Goal: Find specific page/section: Find specific page/section

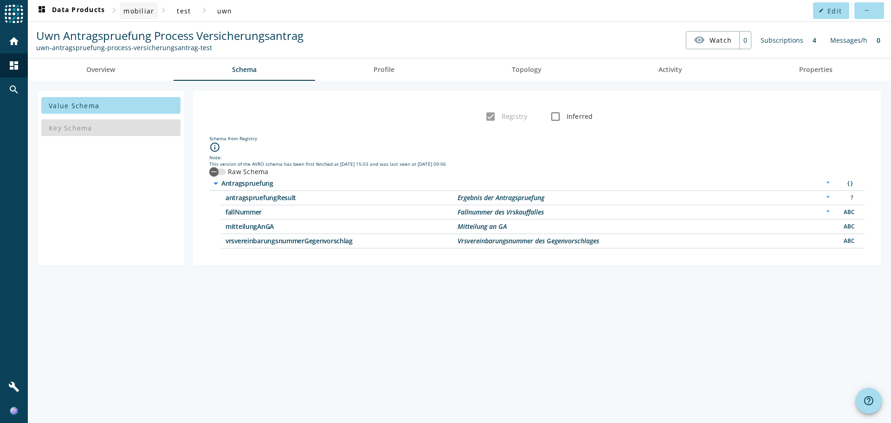
click at [144, 7] on span "mobiliar" at bounding box center [138, 10] width 31 height 9
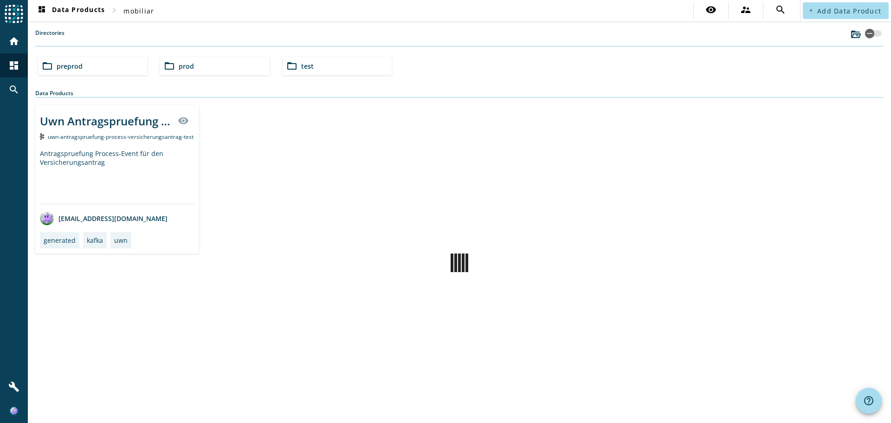
click at [181, 72] on div "folder_open prod" at bounding box center [214, 66] width 109 height 19
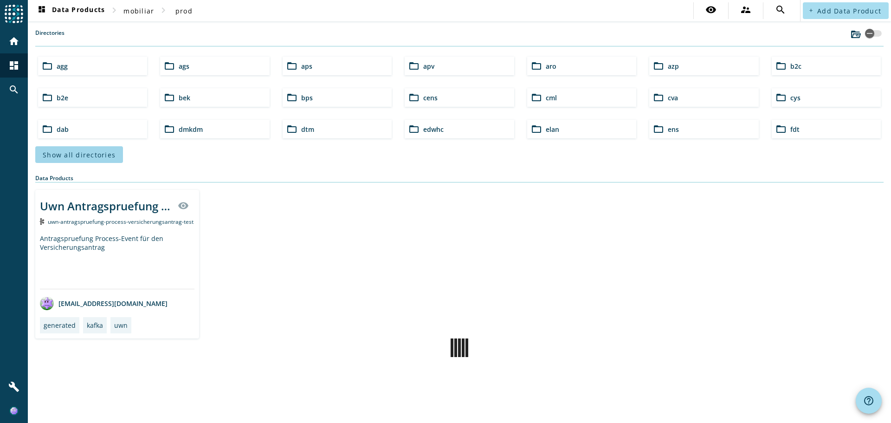
click at [87, 160] on span at bounding box center [79, 154] width 88 height 22
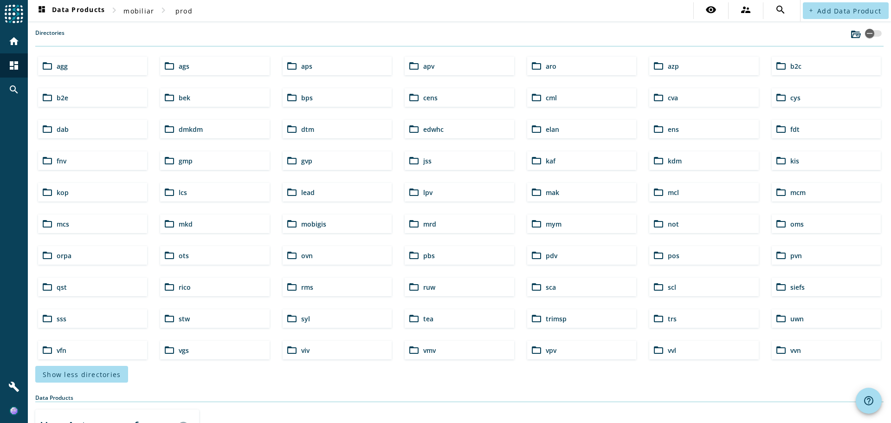
click at [791, 350] on span "vvn" at bounding box center [796, 350] width 11 height 9
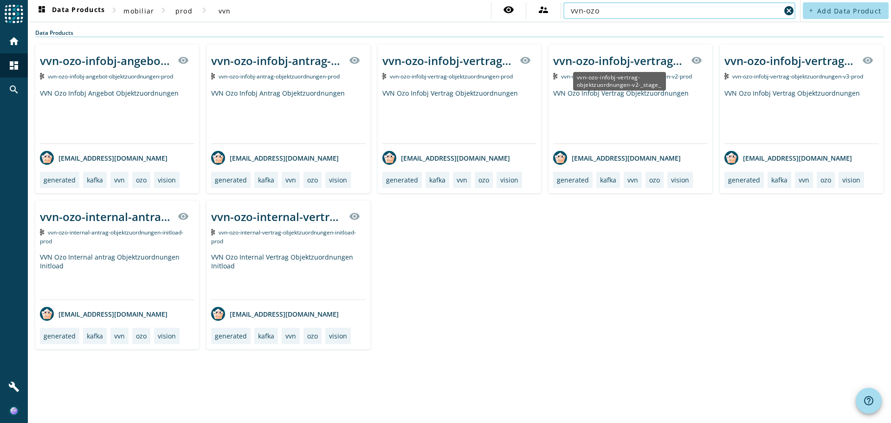
type input "vvn-ozo"
click at [635, 65] on div "vvn-ozo-infobj-vertrag-objektzuordnungen-v2-_stage_" at bounding box center [619, 60] width 132 height 15
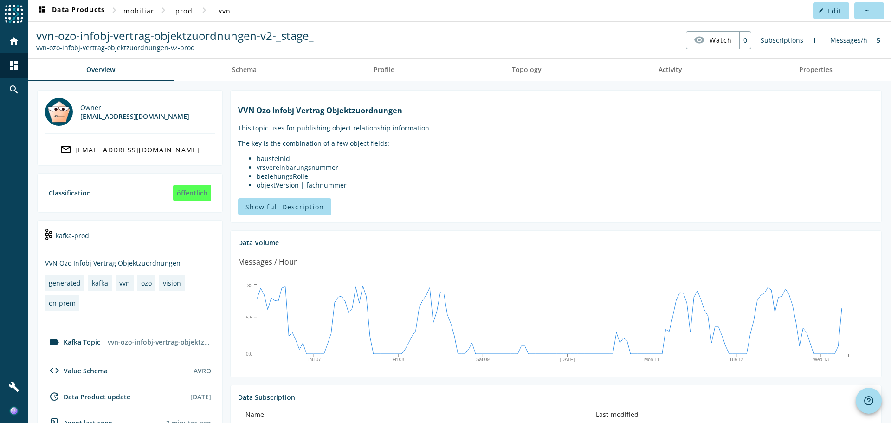
click at [307, 257] on div "Messages / Hour" at bounding box center [556, 265] width 636 height 19
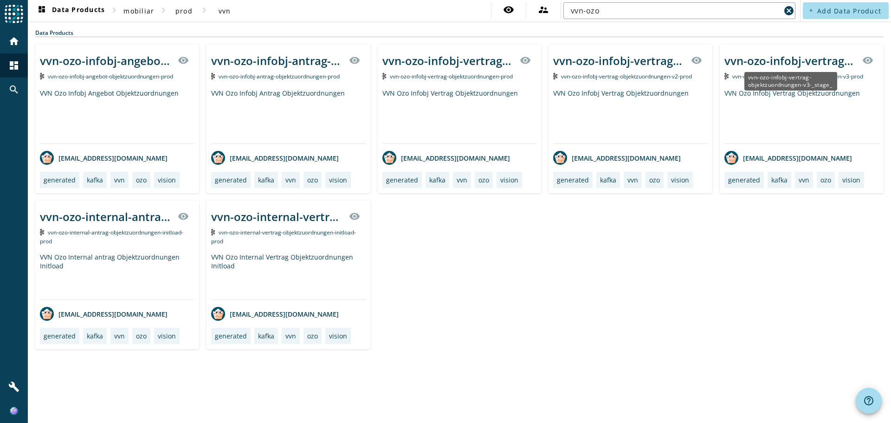
click at [785, 72] on div "vvn-ozo-infobj-vertrag-objektzuordnungen-v3-_stage_" at bounding box center [791, 81] width 93 height 19
click at [775, 65] on div "vvn-ozo-infobj-vertrag-objektzuordnungen-v3-_stage_" at bounding box center [791, 60] width 132 height 15
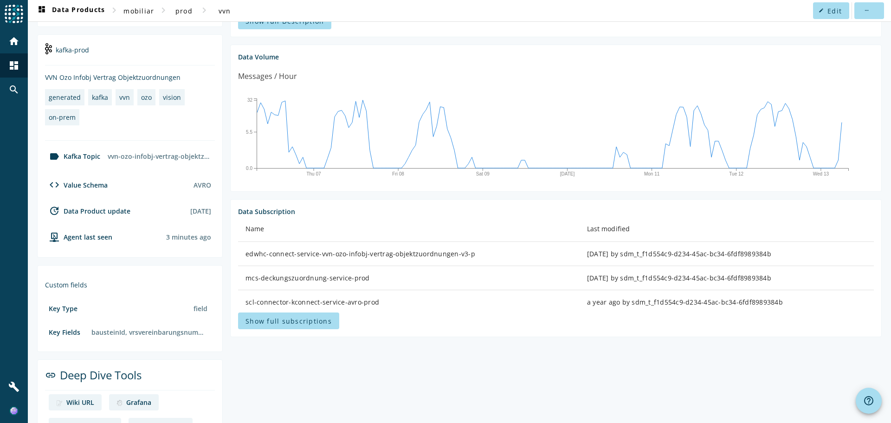
scroll to position [218, 0]
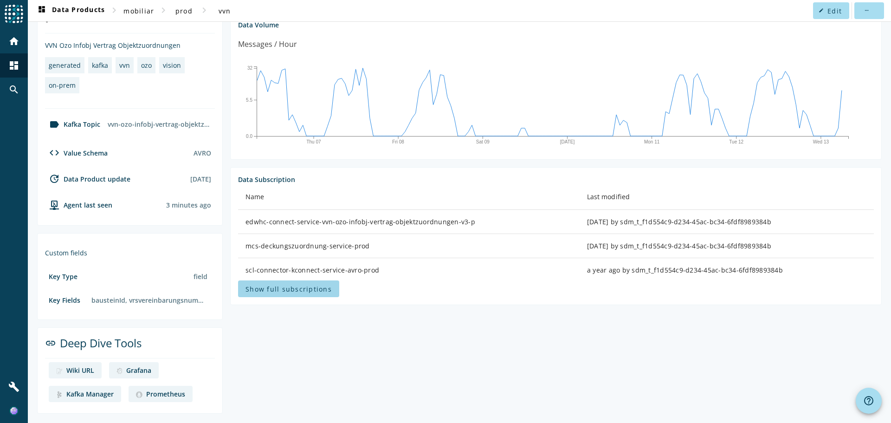
click at [303, 285] on span "Show full subscriptions" at bounding box center [289, 289] width 86 height 9
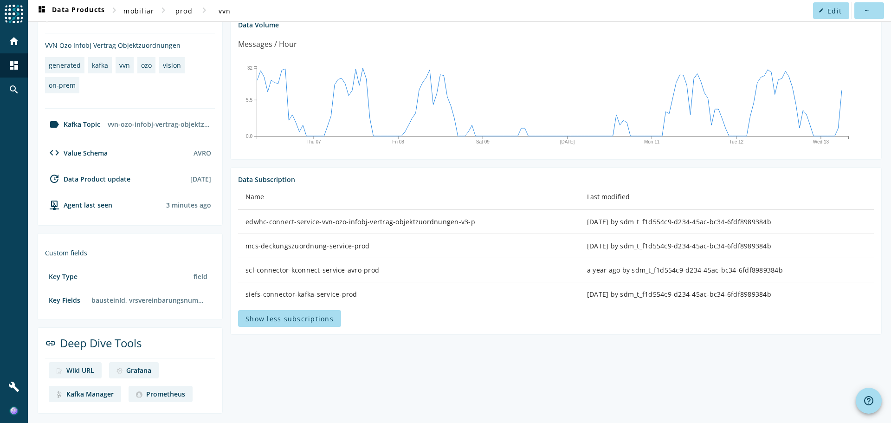
scroll to position [171, 0]
